Goal: Book appointment/travel/reservation

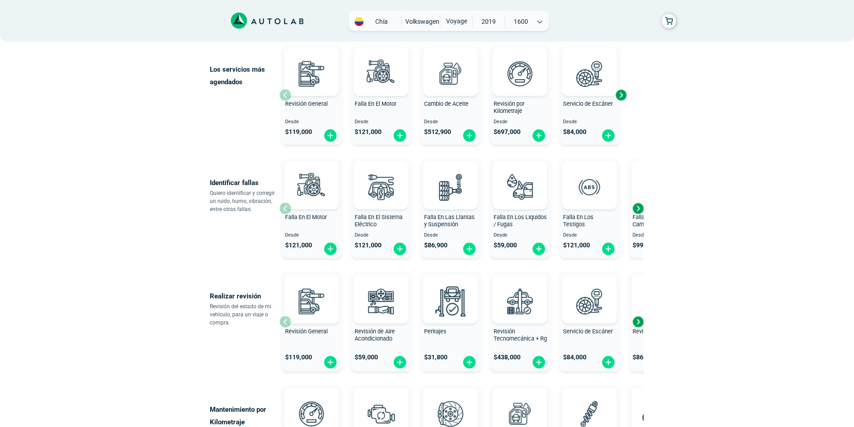
scroll to position [87, 0]
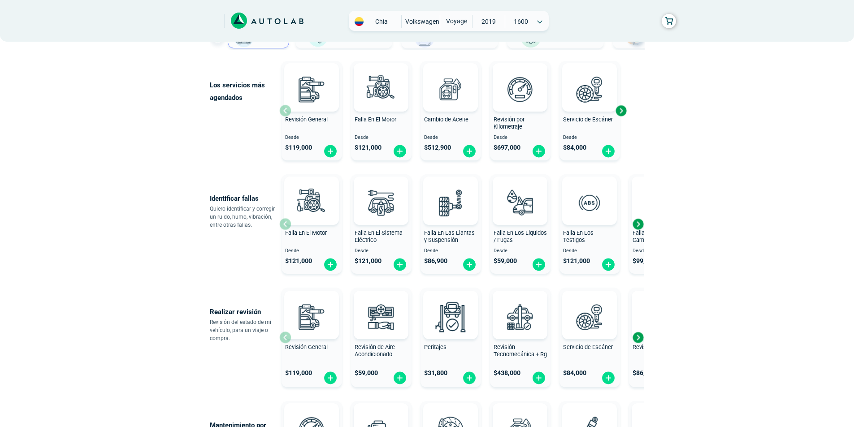
click at [635, 222] on div "Next slide" at bounding box center [638, 224] width 13 height 13
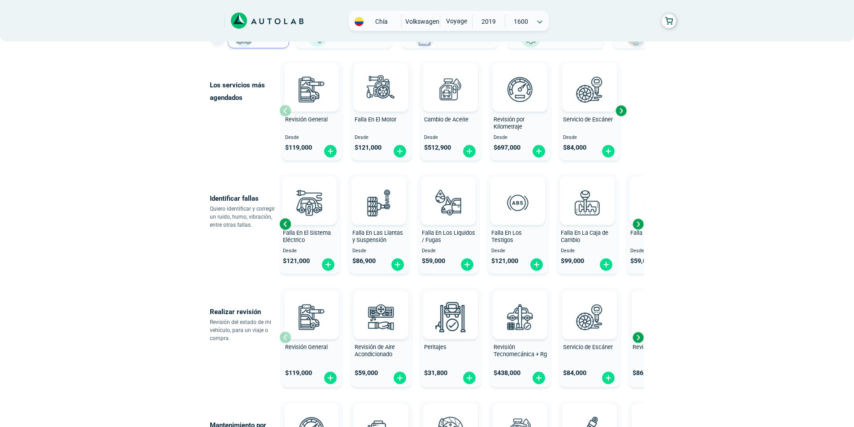
click at [643, 222] on div "Next slide" at bounding box center [638, 224] width 13 height 13
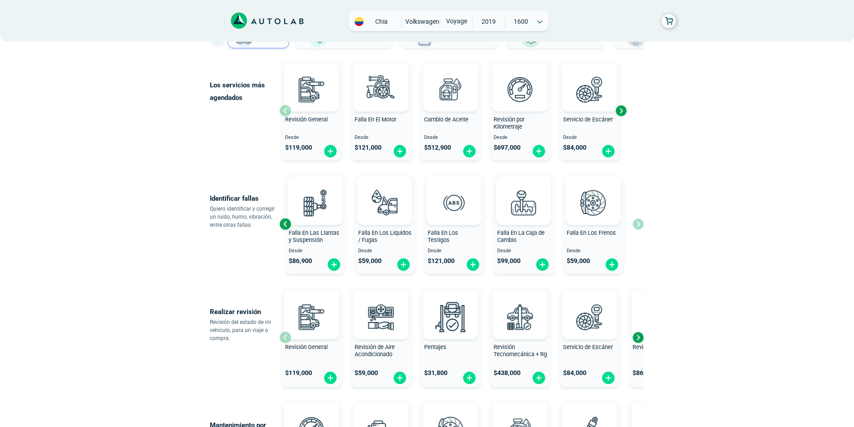
click at [623, 112] on div "Next slide" at bounding box center [620, 110] width 13 height 13
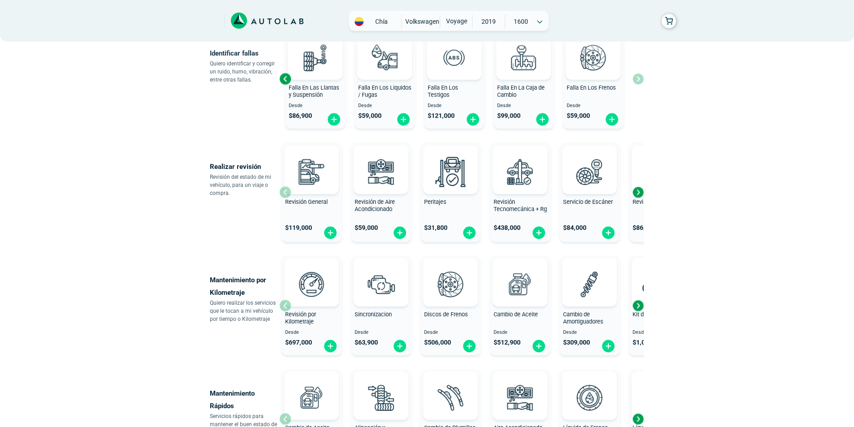
scroll to position [266, 0]
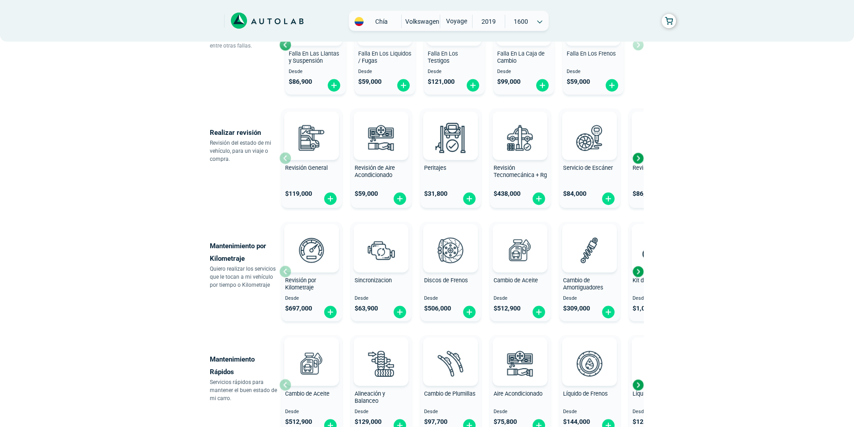
click at [641, 159] on div "Next slide" at bounding box center [638, 158] width 13 height 13
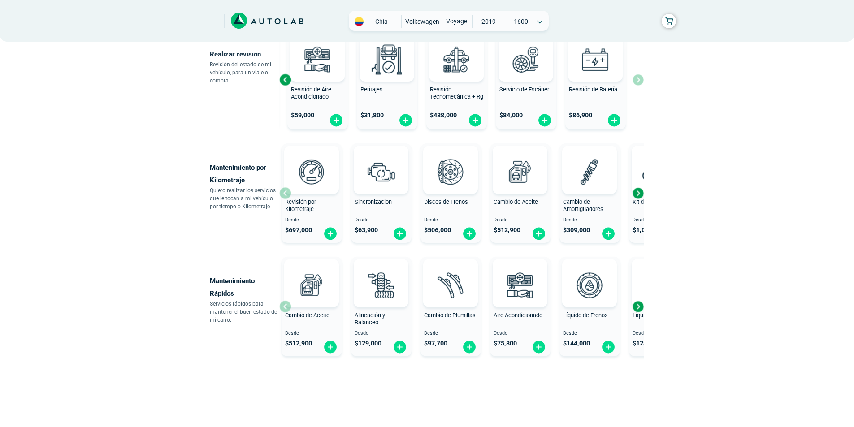
scroll to position [356, 0]
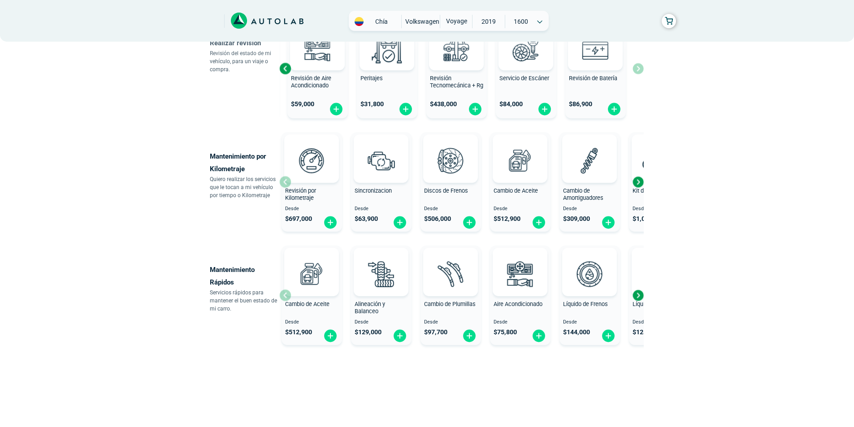
click at [638, 180] on div "Next slide" at bounding box center [638, 181] width 13 height 13
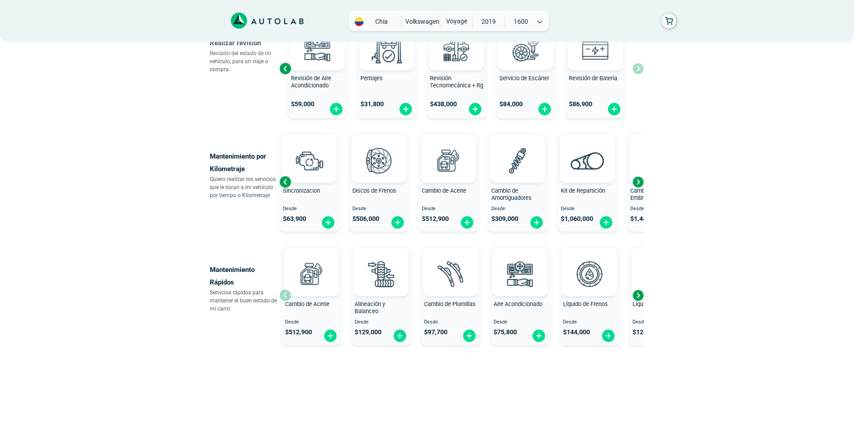
click at [640, 179] on div "Next slide" at bounding box center [638, 181] width 13 height 13
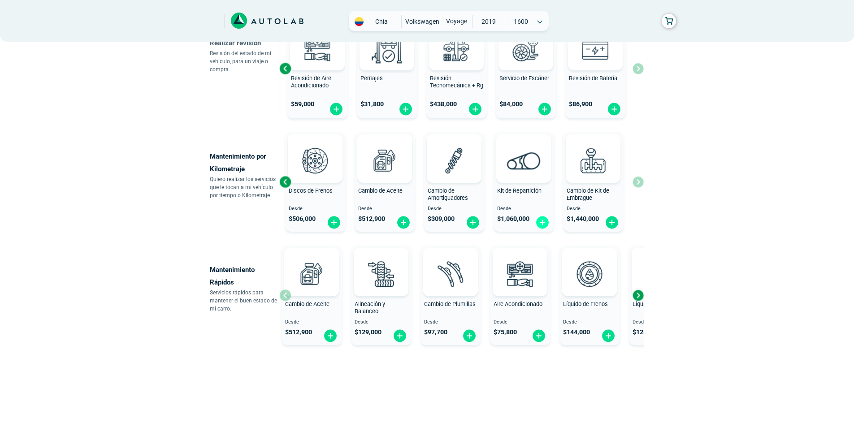
click at [540, 221] on img at bounding box center [543, 223] width 14 height 14
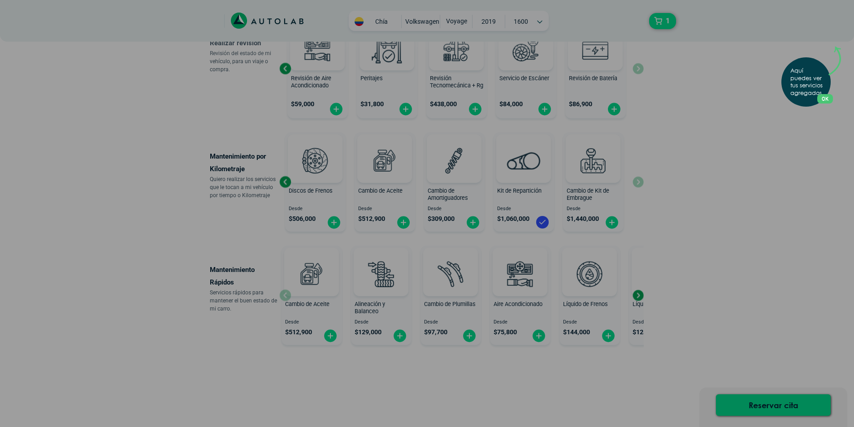
click at [830, 100] on button "OK" at bounding box center [826, 98] width 16 height 9
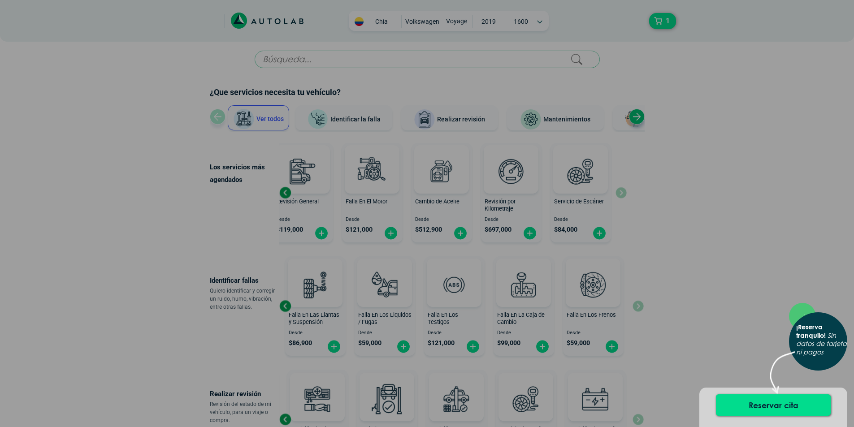
scroll to position [0, 0]
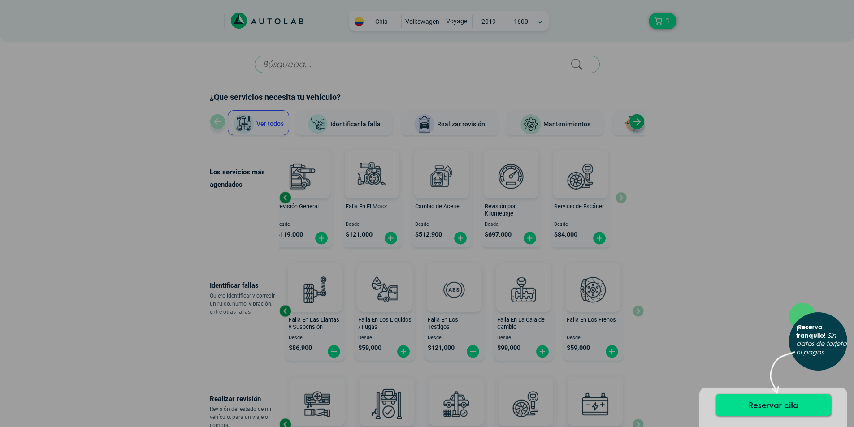
click at [630, 52] on div "× ¡Reserva tranquilo! Sin datos de tarjeta ni pagos" at bounding box center [427, 213] width 854 height 427
